Goal: Information Seeking & Learning: Learn about a topic

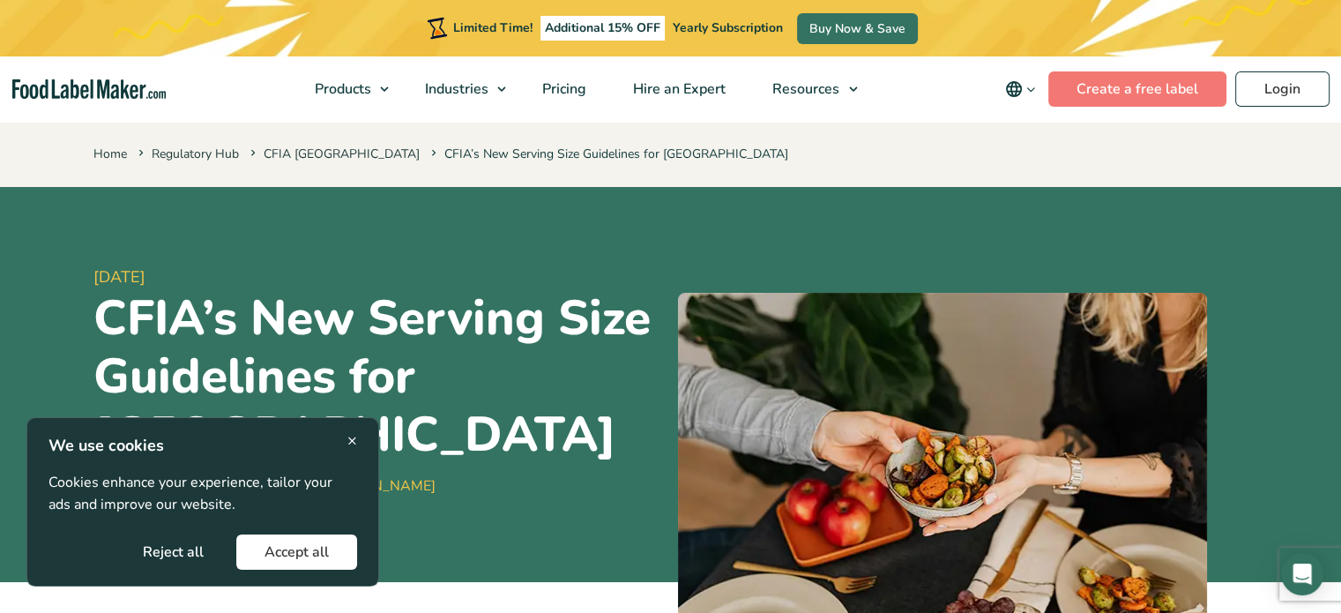
click at [280, 547] on button "Accept all" at bounding box center [296, 551] width 121 height 35
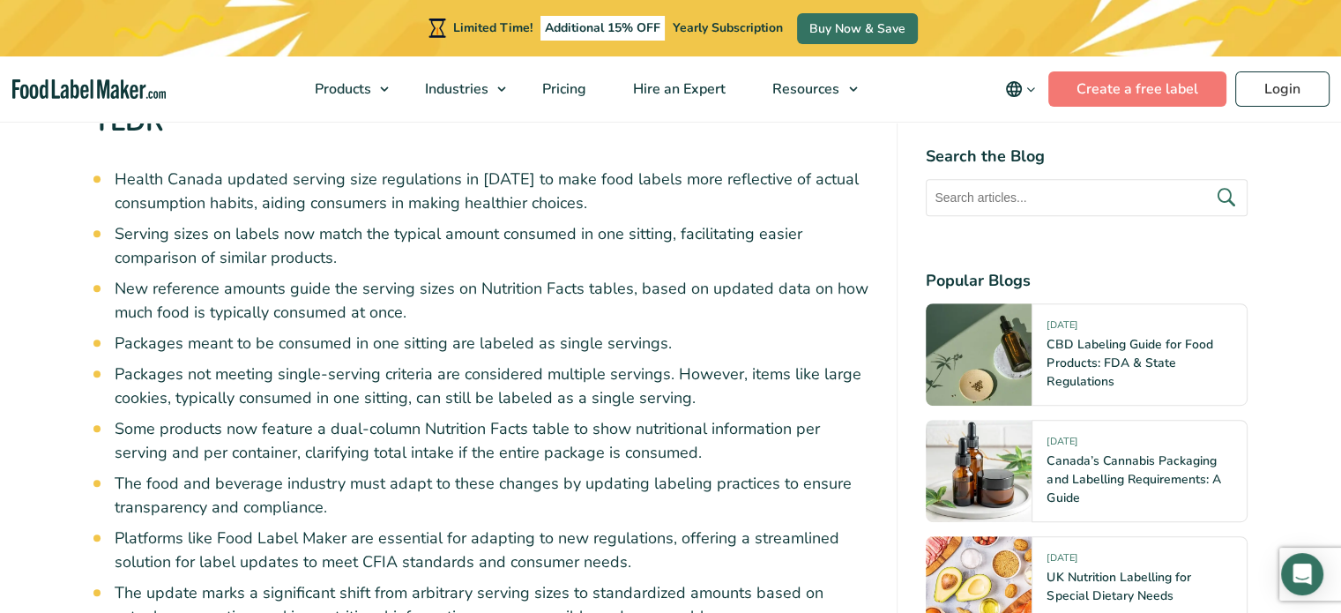
scroll to position [970, 0]
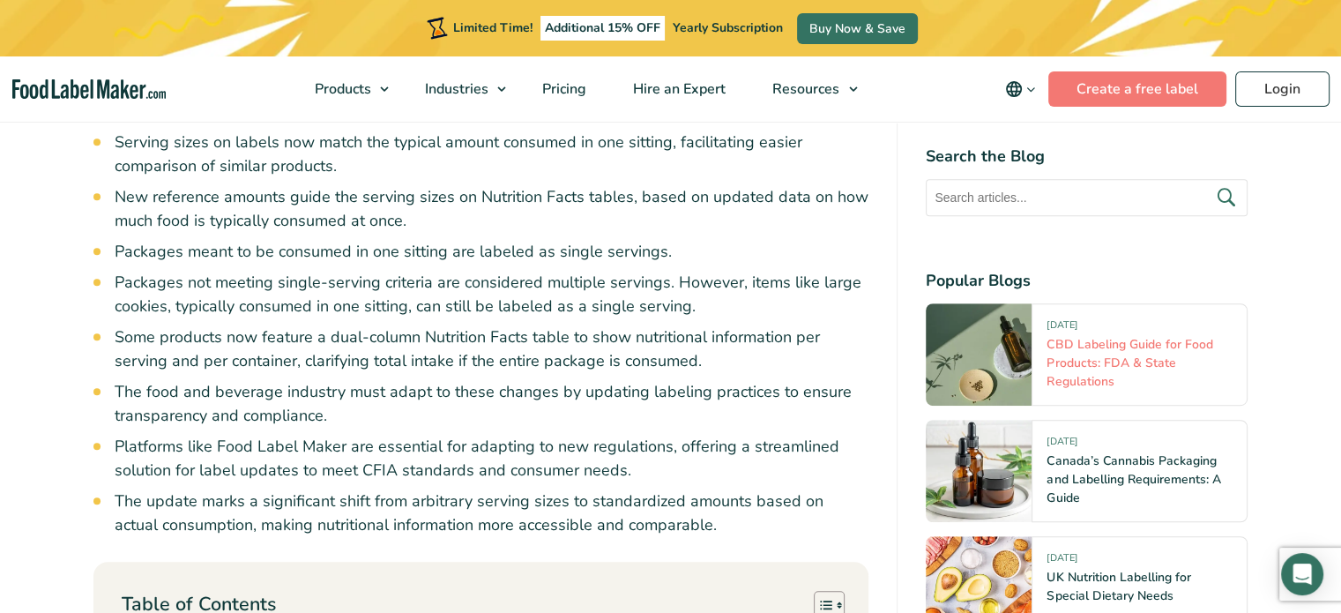
click at [1119, 352] on link "CBD Labeling Guide for Food Products: FDA & State Regulations" at bounding box center [1129, 363] width 166 height 54
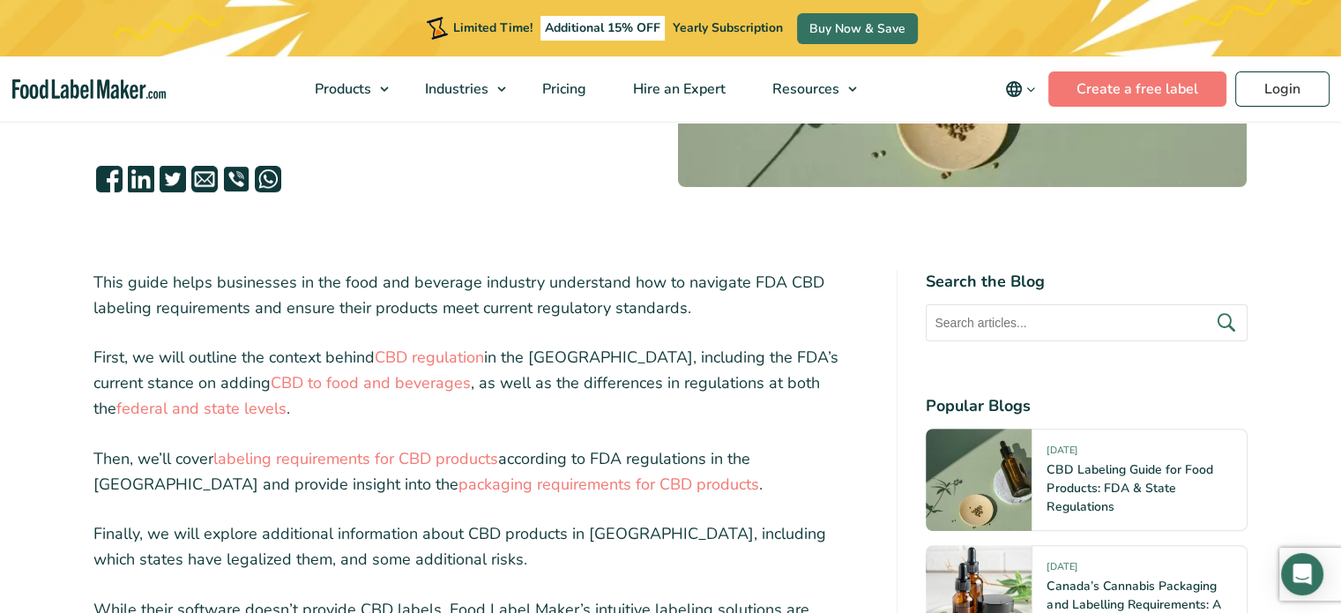
scroll to position [441, 0]
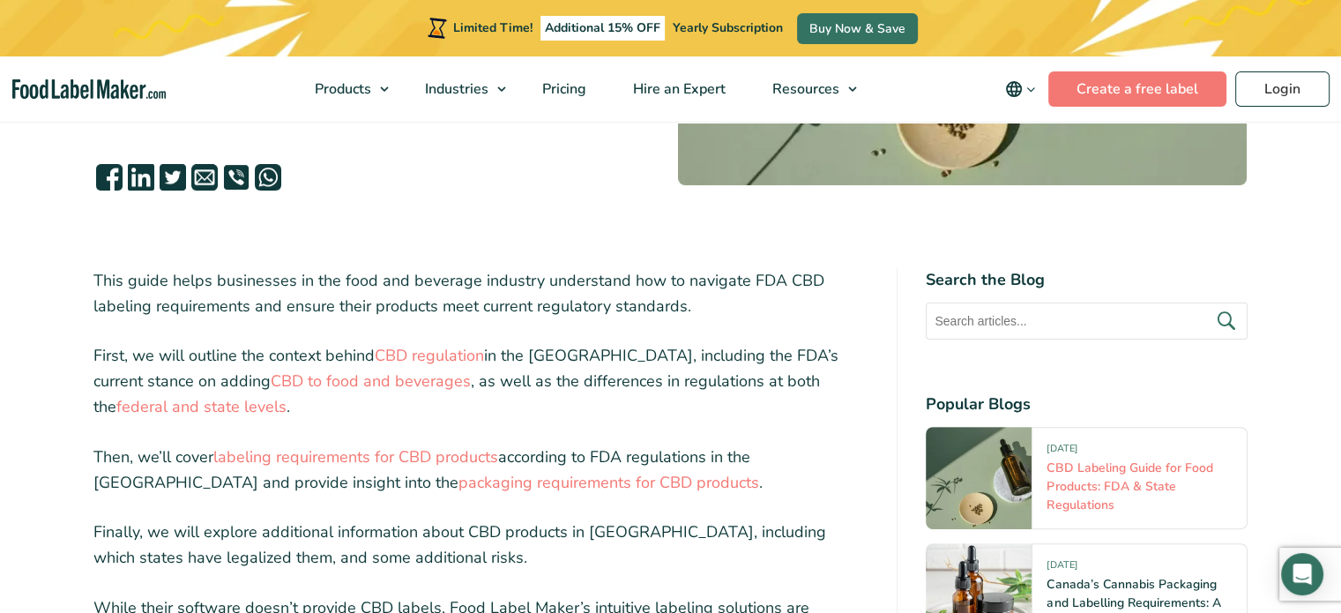
click at [1107, 487] on link "CBD Labeling Guide for Food Products: FDA & State Regulations" at bounding box center [1129, 486] width 166 height 54
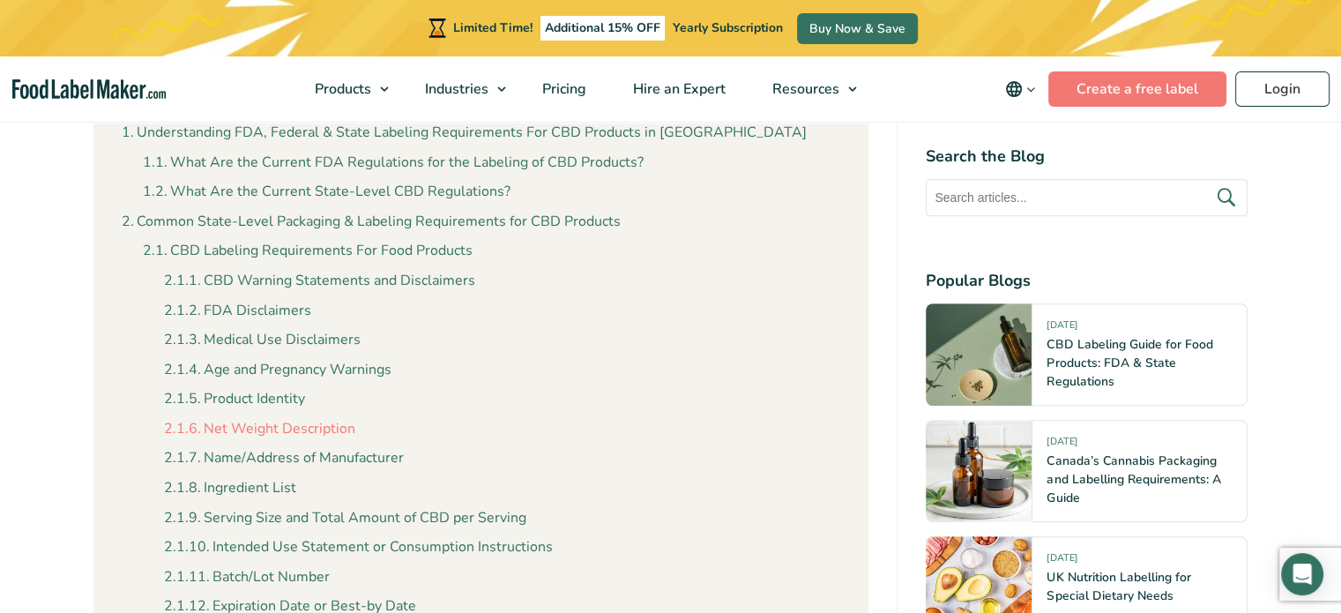
scroll to position [1234, 0]
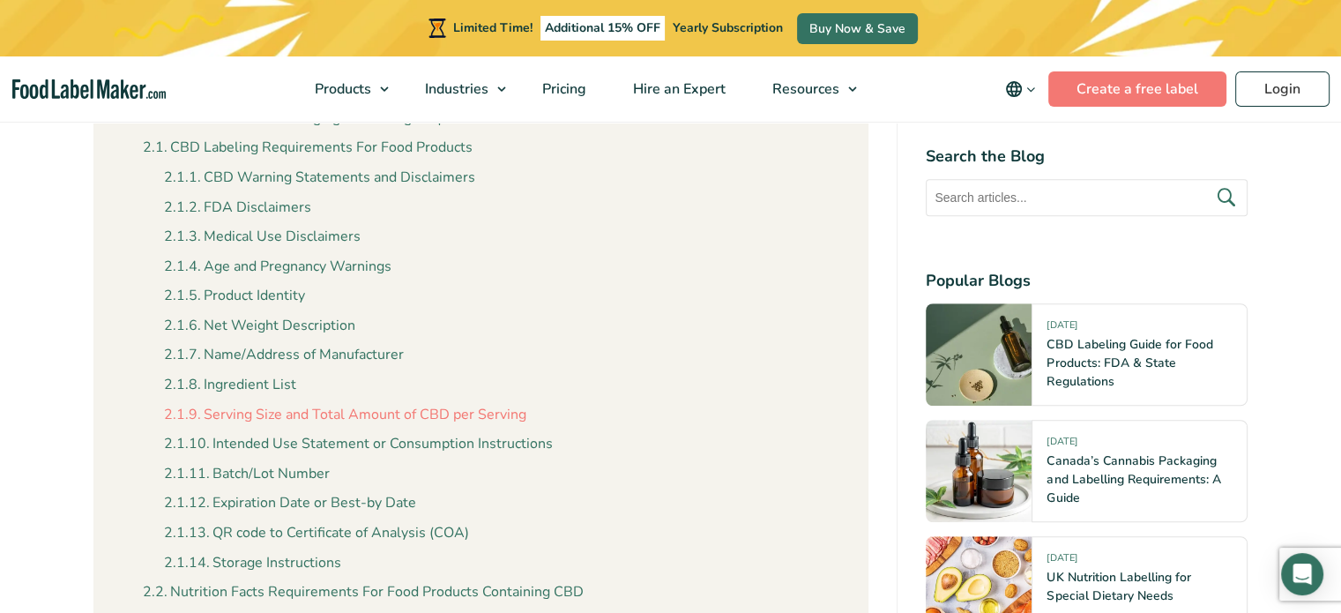
click at [374, 414] on link "Serving Size and Total Amount of CBD per Serving" at bounding box center [345, 415] width 362 height 23
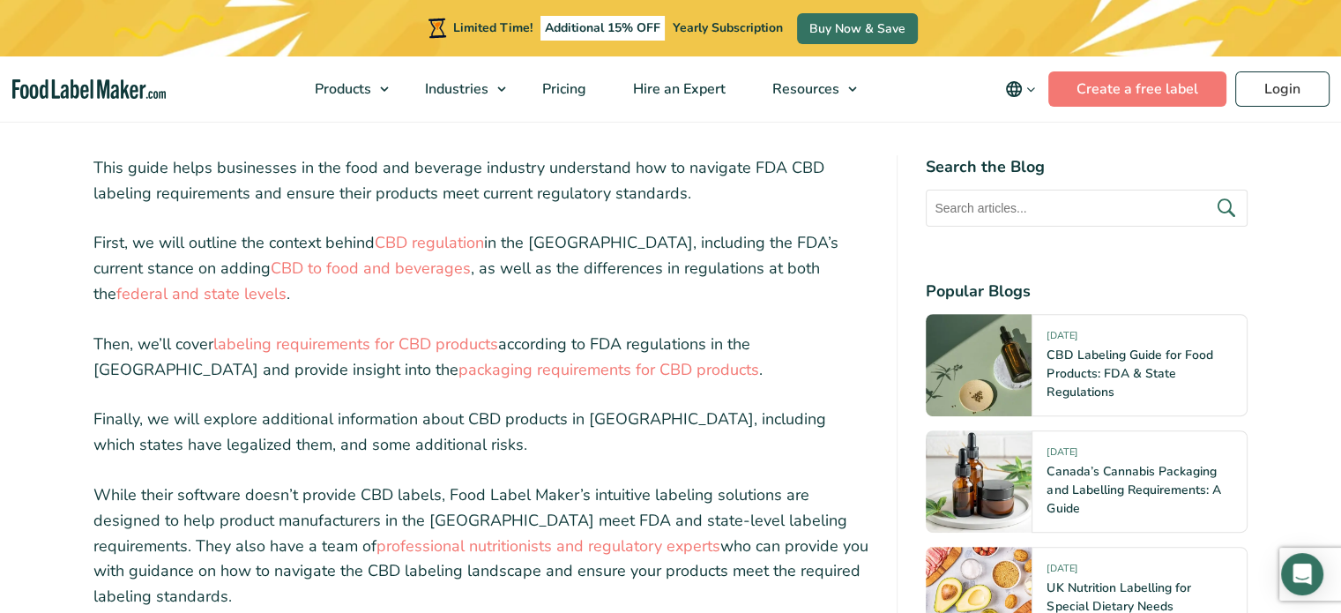
scroll to position [25, 0]
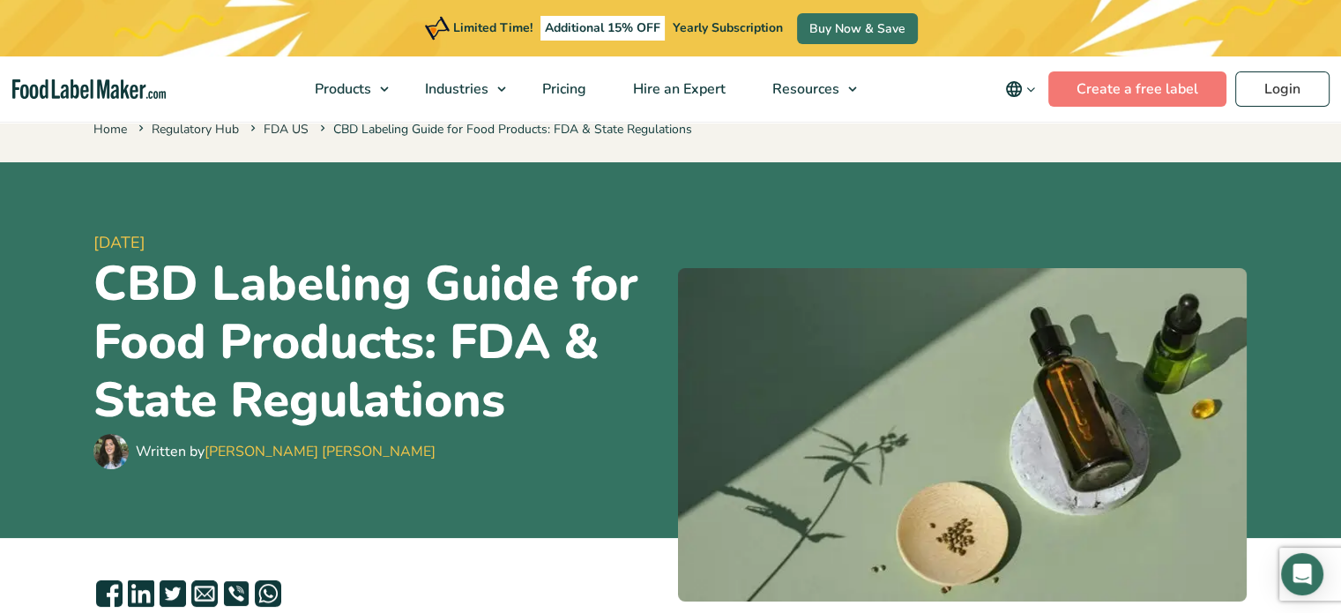
scroll to position [1234, 0]
